Goal: Task Accomplishment & Management: Manage account settings

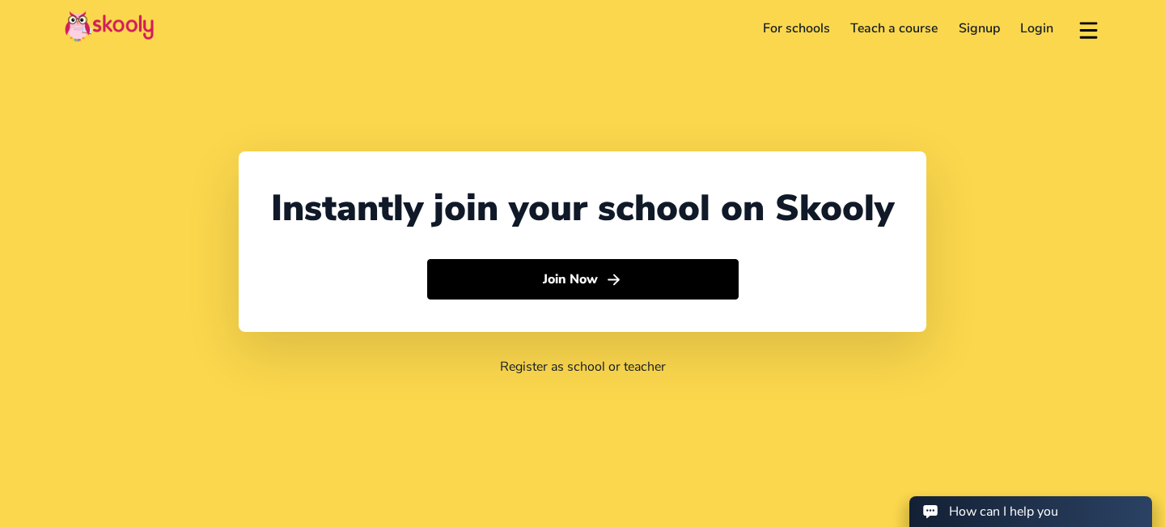
select select "65"
select select "[GEOGRAPHIC_DATA]"
select select "[GEOGRAPHIC_DATA]/[GEOGRAPHIC_DATA]"
click at [1040, 29] on link "Login" at bounding box center [1038, 28] width 54 height 26
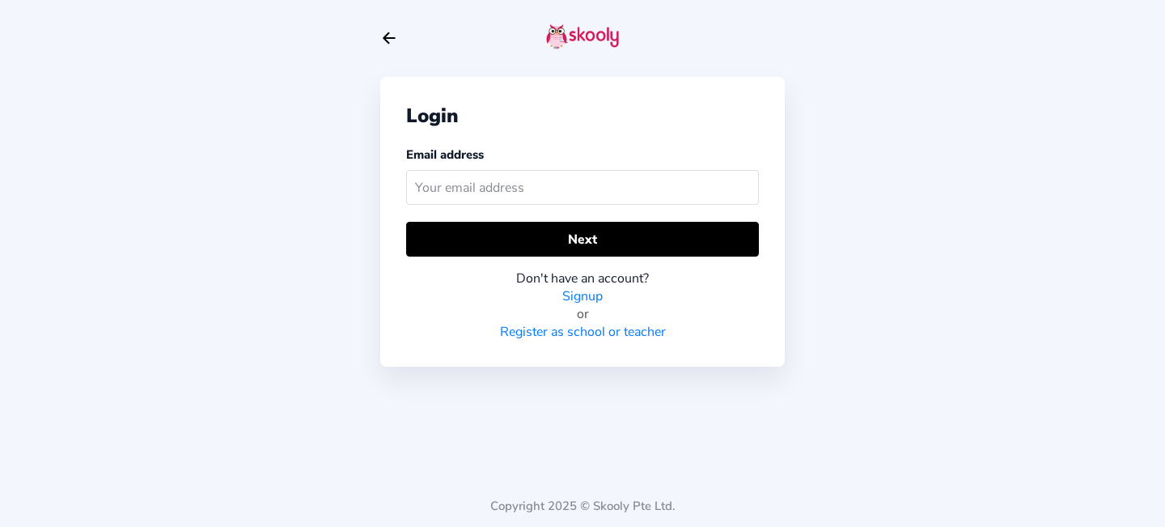
click at [473, 184] on input "text" at bounding box center [582, 187] width 353 height 35
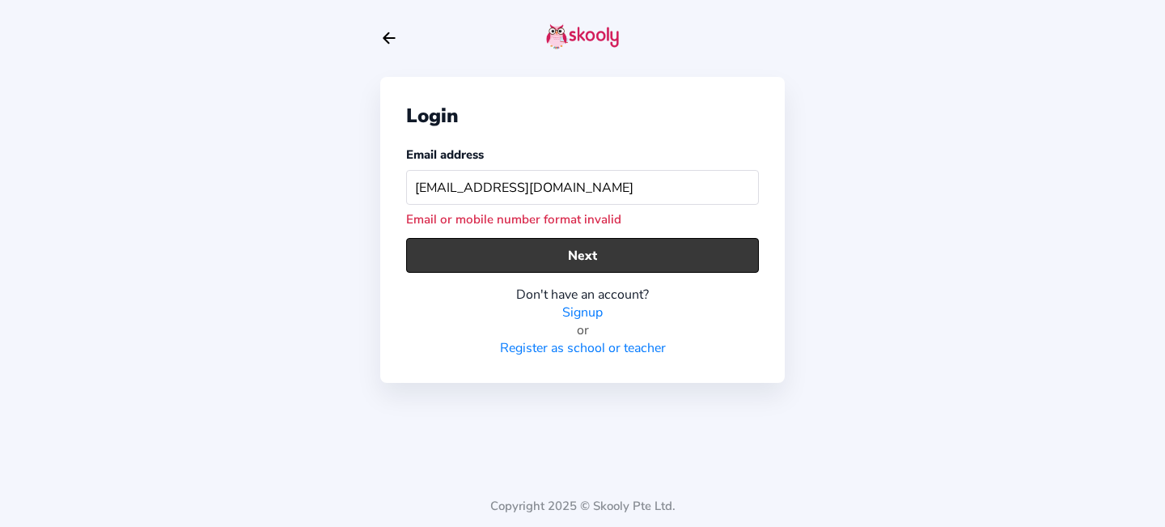
click at [518, 256] on button "Next" at bounding box center [582, 255] width 353 height 35
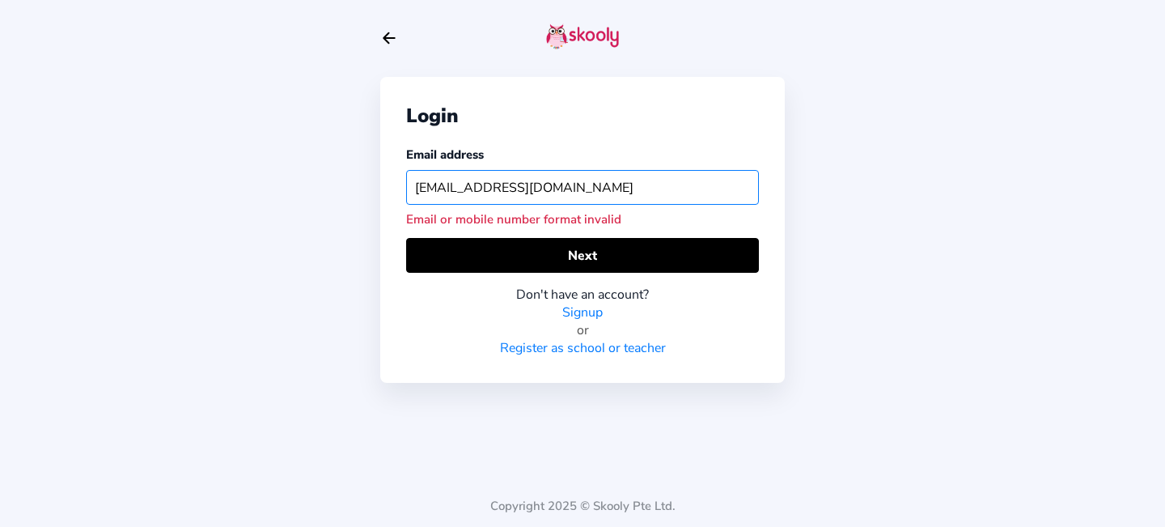
drag, startPoint x: 625, startPoint y: 184, endPoint x: 375, endPoint y: 169, distance: 249.7
click at [375, 169] on div "Login Email address CHHAYA_PANDEY@YAHOO.COM Email or mobile number format inval…" at bounding box center [582, 263] width 1165 height 527
type input "TRA"
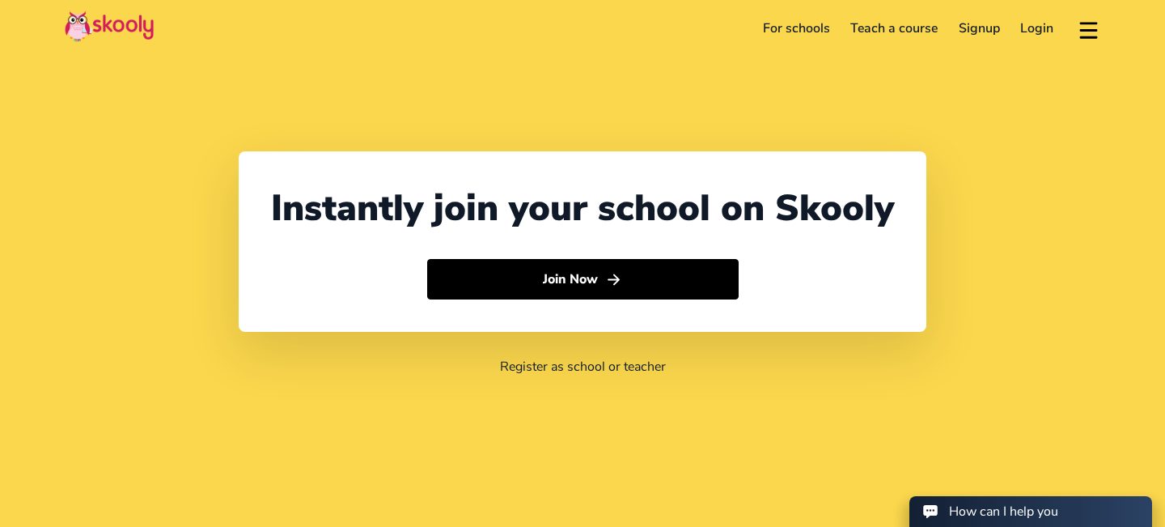
select select "65"
select select "[GEOGRAPHIC_DATA]"
select select "[GEOGRAPHIC_DATA]/[GEOGRAPHIC_DATA]"
click at [1044, 23] on link "Login" at bounding box center [1038, 28] width 54 height 26
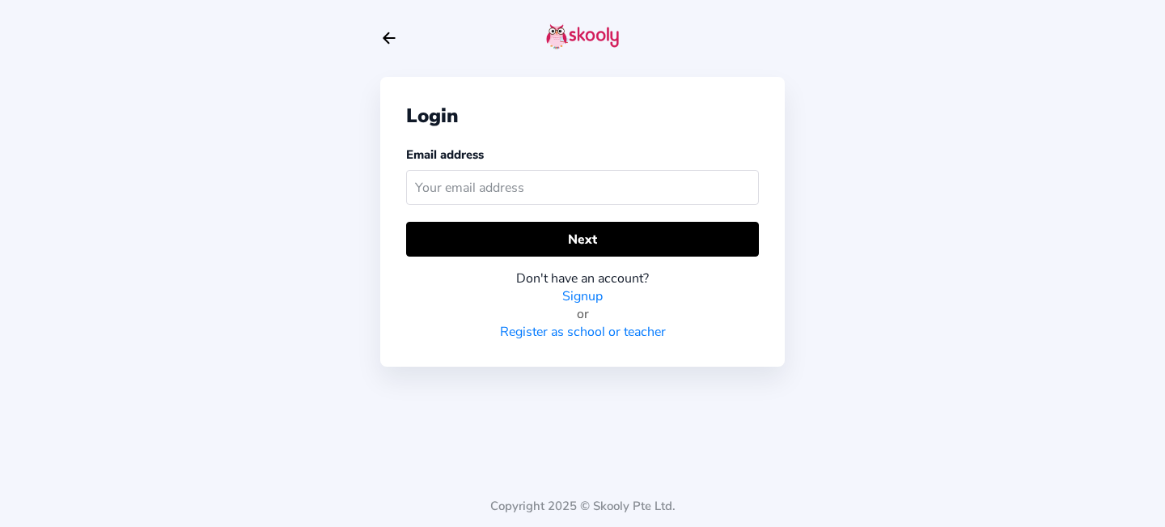
click at [460, 185] on input "text" at bounding box center [582, 187] width 353 height 35
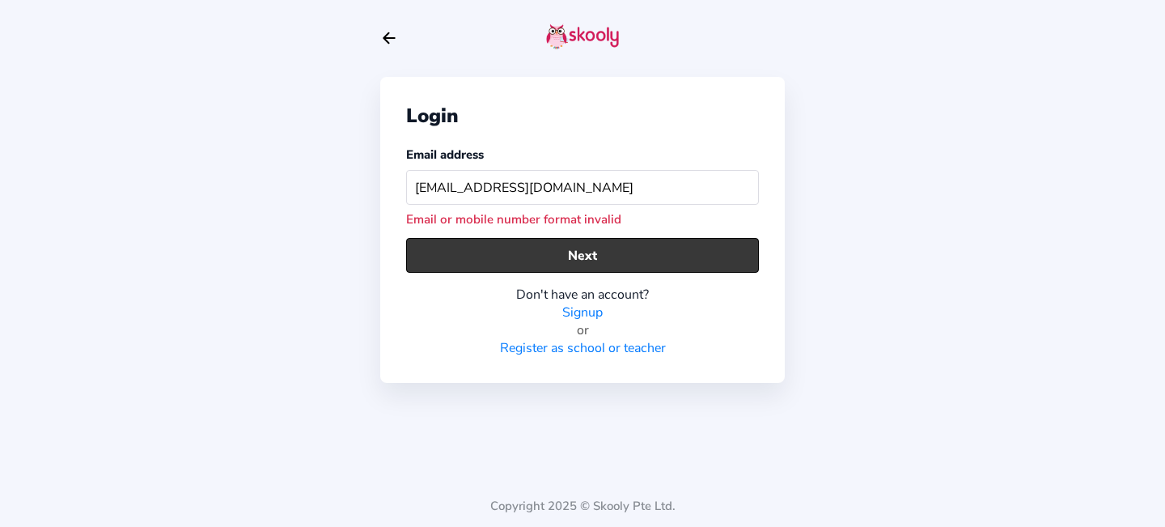
click at [527, 256] on button "Next" at bounding box center [582, 255] width 353 height 35
click at [586, 256] on button "Next" at bounding box center [582, 255] width 353 height 35
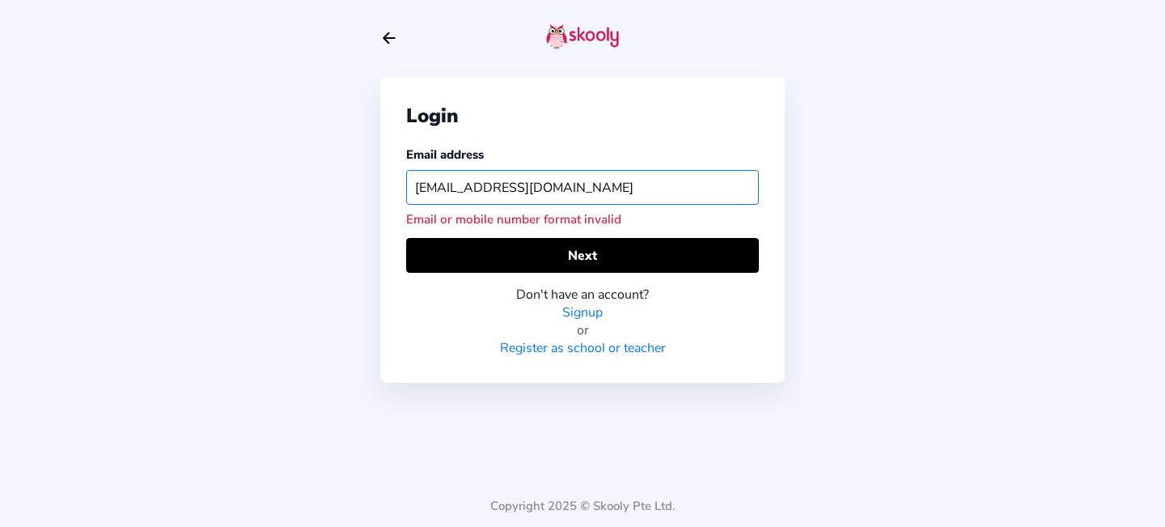
drag, startPoint x: 604, startPoint y: 186, endPoint x: 354, endPoint y: 184, distance: 250.0
click at [354, 184] on div "Login Email address [EMAIL_ADDRESS][DOMAIN_NAME] Email or mobile number format …" at bounding box center [582, 263] width 1165 height 527
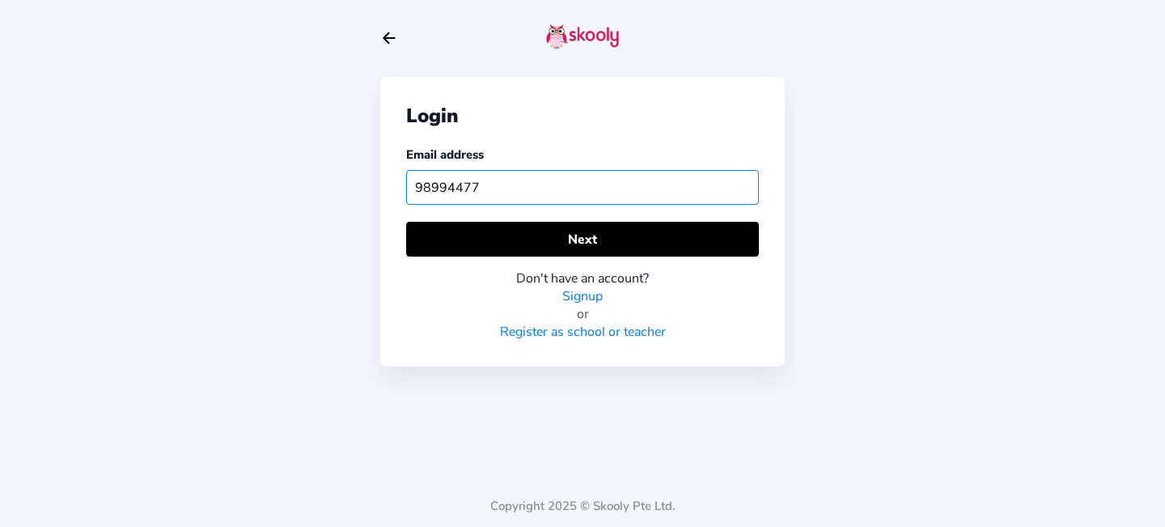
type input "98994477"
